Goal: Find specific page/section: Find specific page/section

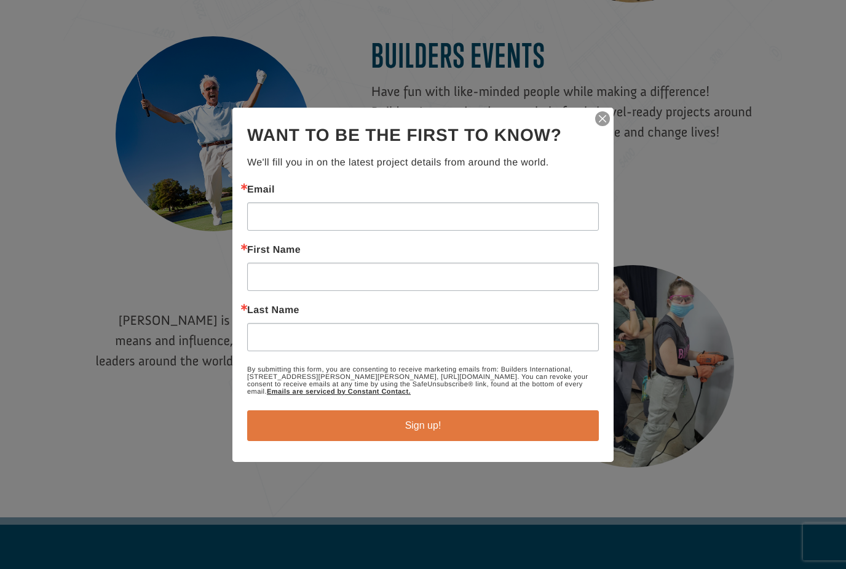
scroll to position [1426, 0]
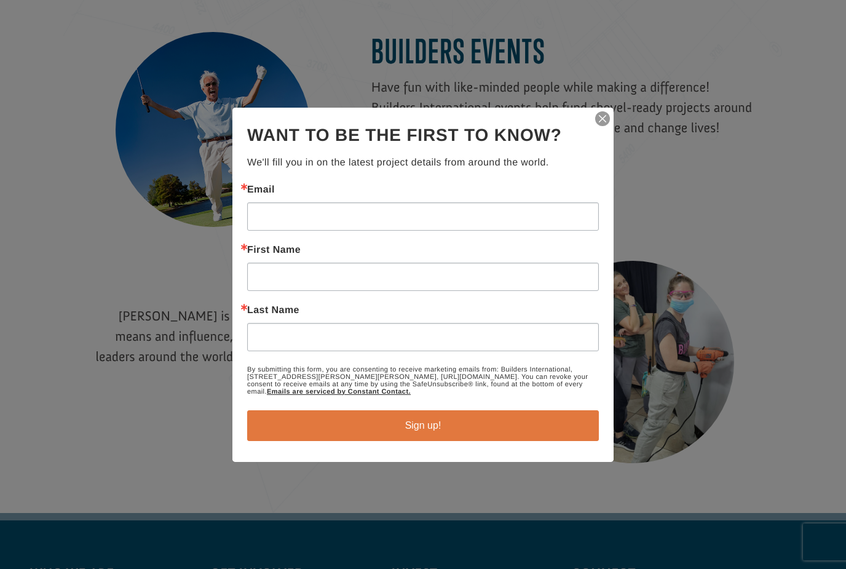
click at [598, 146] on h2 "Want to be the first to know?" at bounding box center [423, 135] width 352 height 26
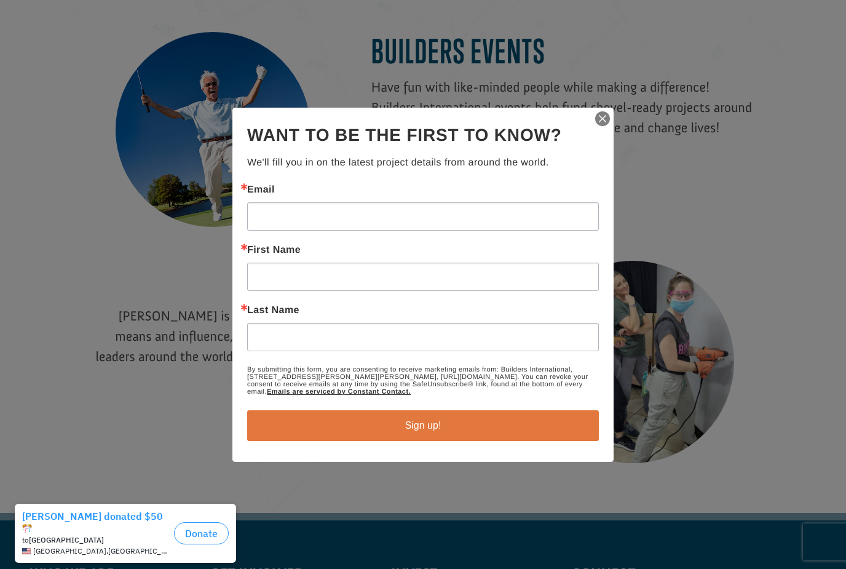
click at [606, 127] on img "button" at bounding box center [602, 118] width 17 height 17
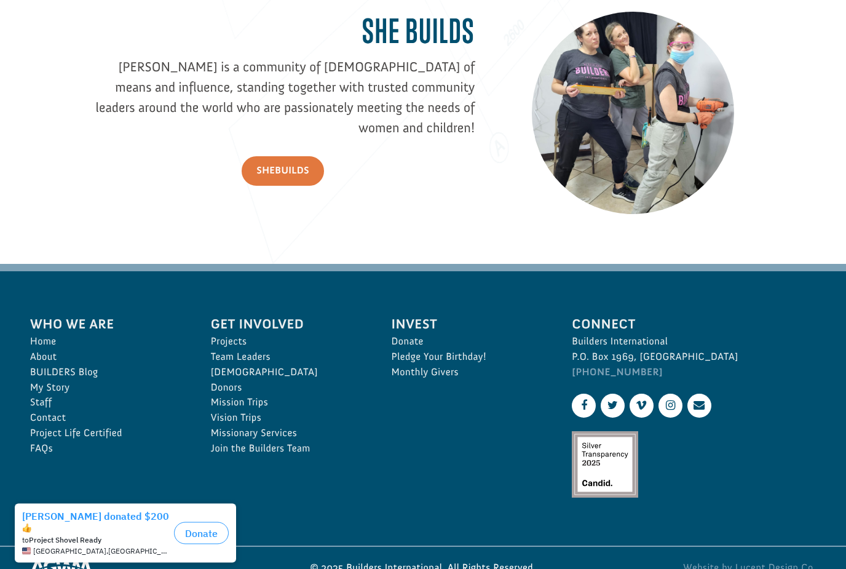
scroll to position [1678, 0]
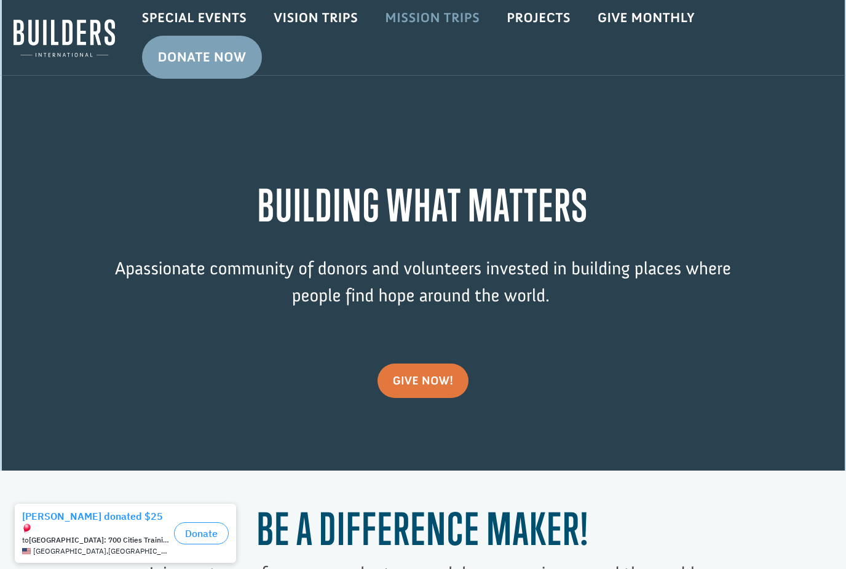
click at [434, 23] on link "Mission Trips" at bounding box center [432, 18] width 122 height 36
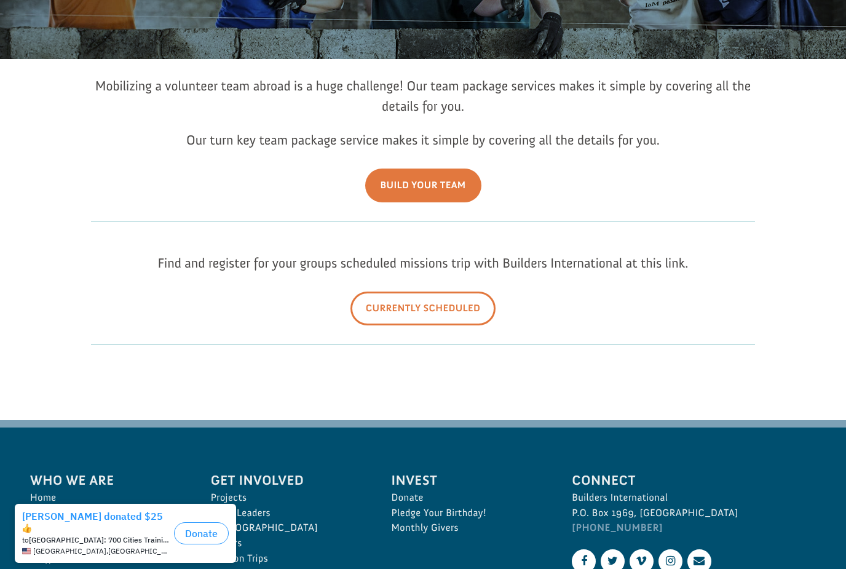
click at [432, 325] on link "Currently Scheduled" at bounding box center [424, 308] width 146 height 34
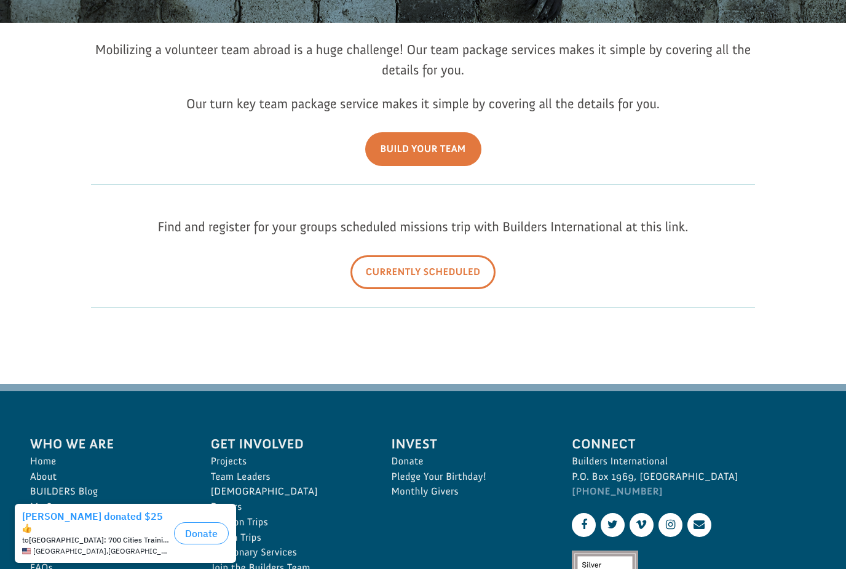
scroll to position [265, 0]
